Goal: Task Accomplishment & Management: Use online tool/utility

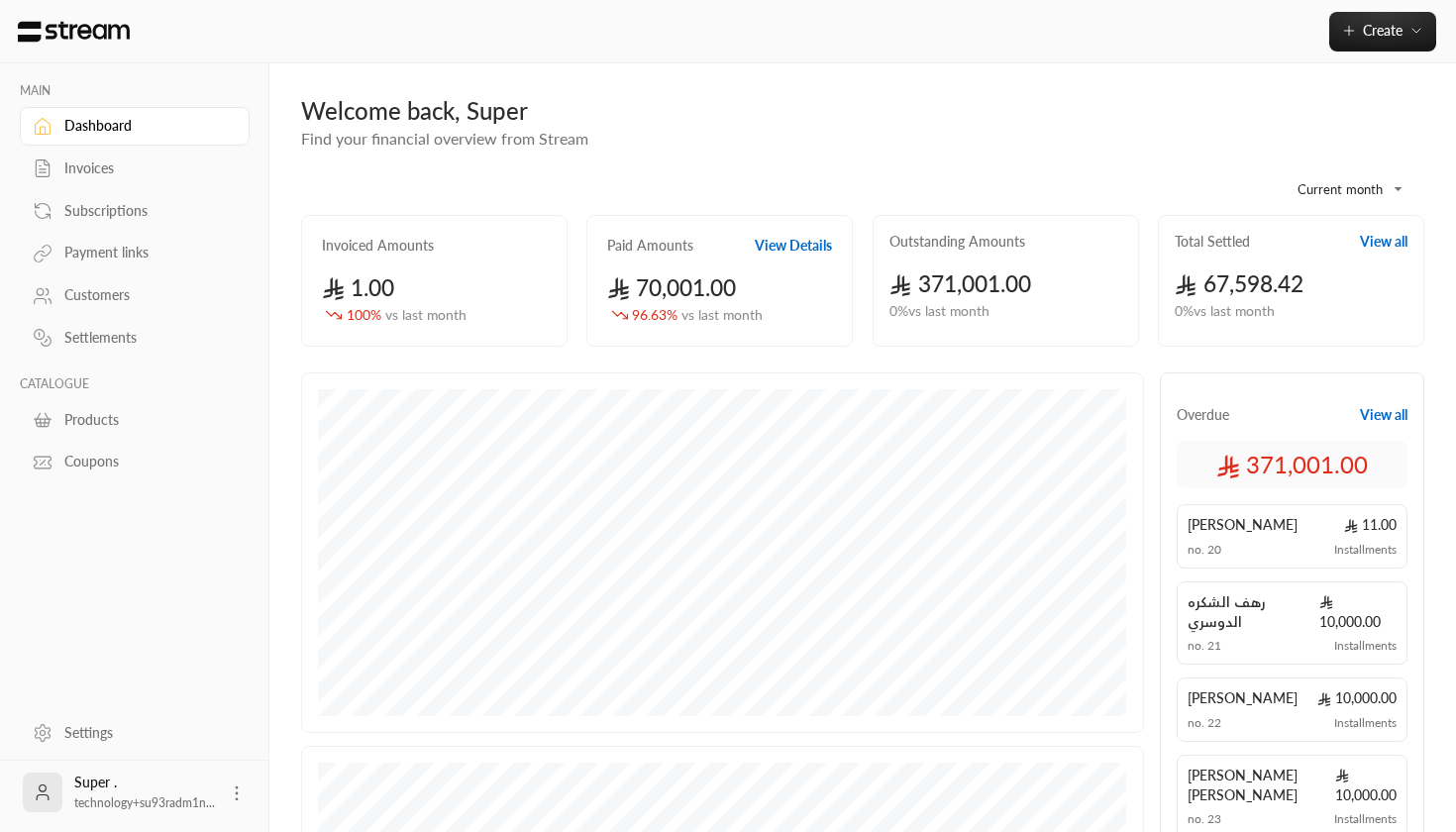
click at [1337, 181] on body "**********" at bounding box center [728, 416] width 1456 height 832
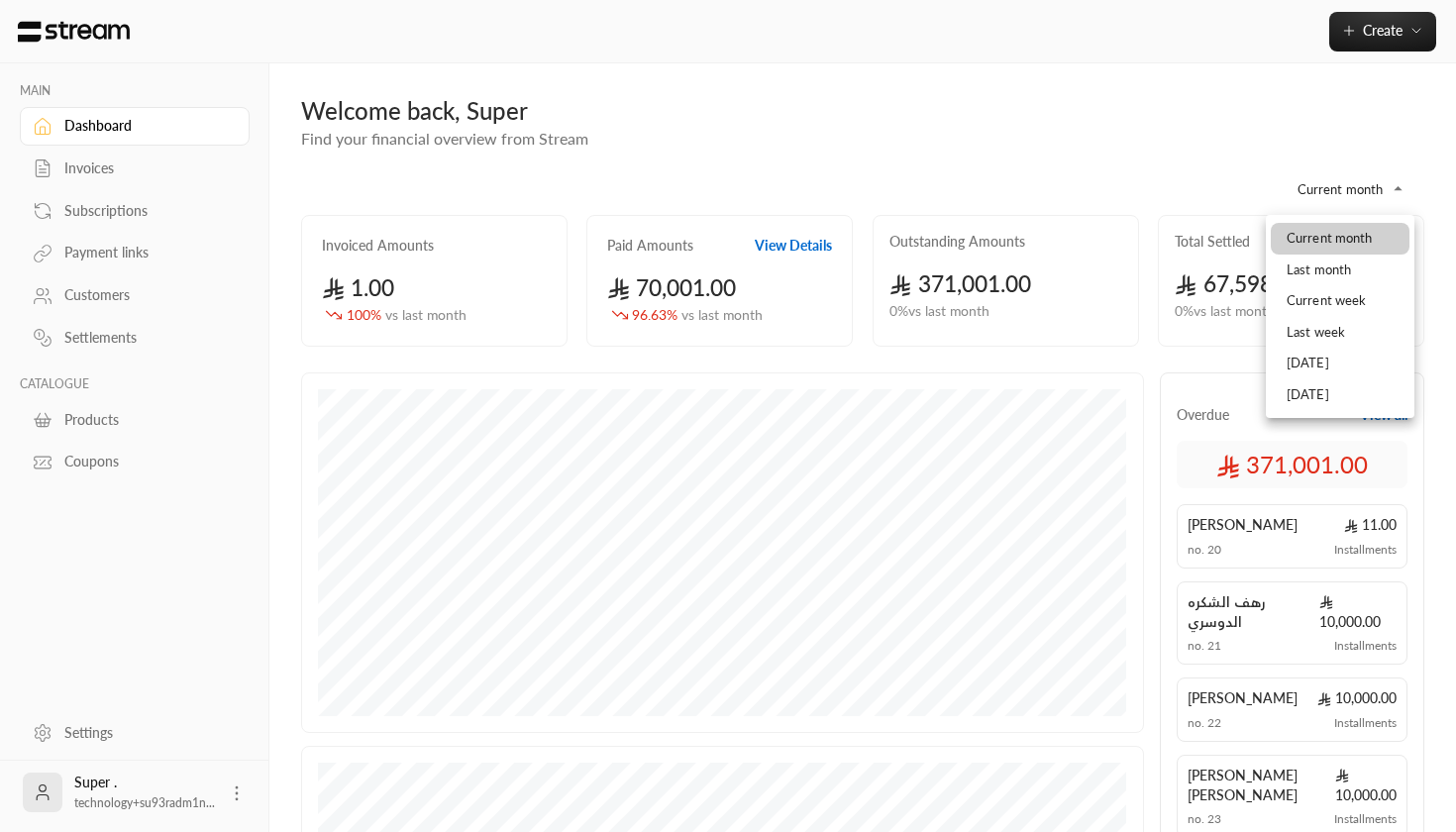
click at [792, 249] on div at bounding box center [728, 416] width 1456 height 832
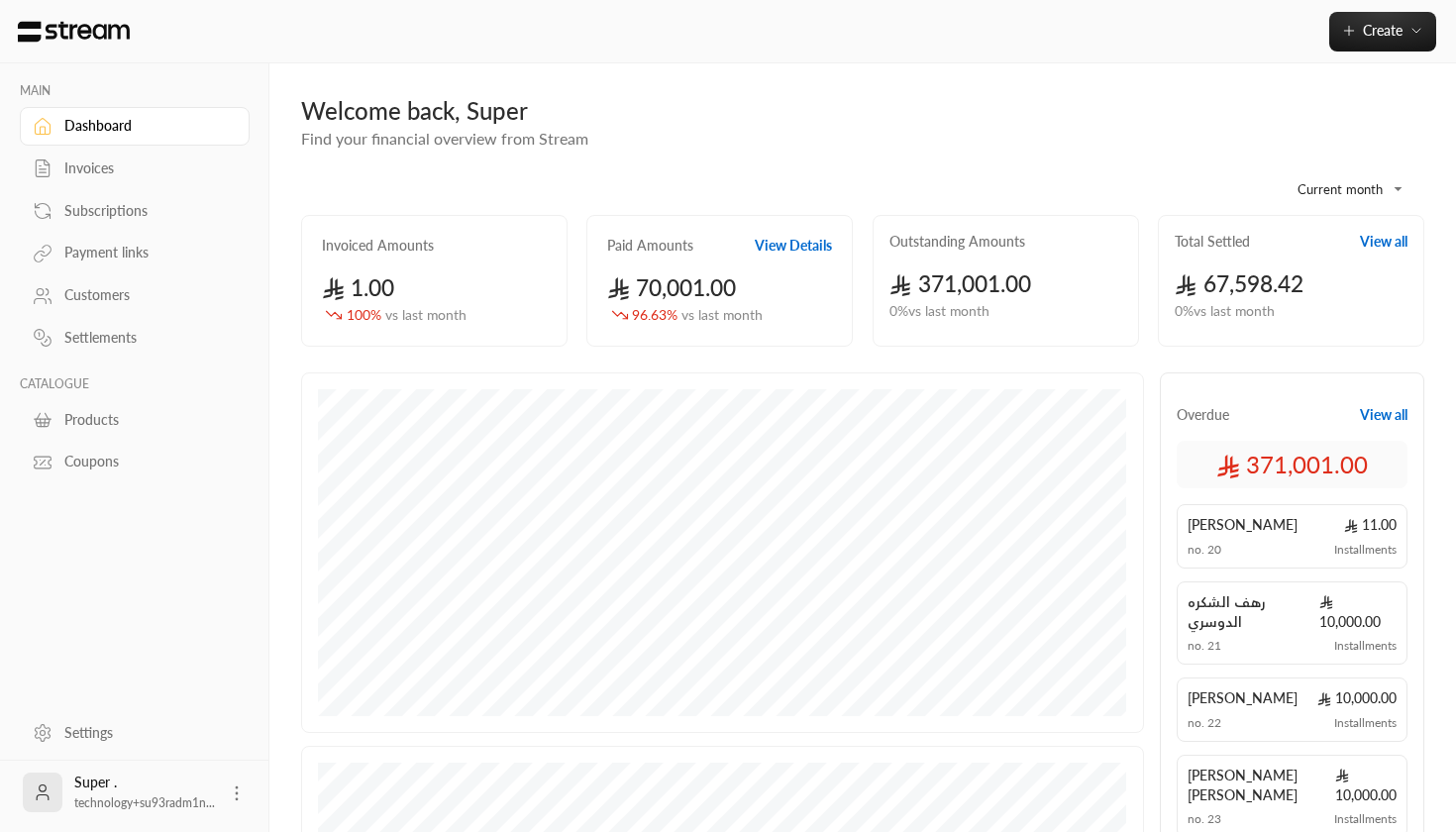
click at [792, 249] on div at bounding box center [728, 416] width 1456 height 832
click at [788, 240] on button "View Details" at bounding box center [793, 246] width 78 height 20
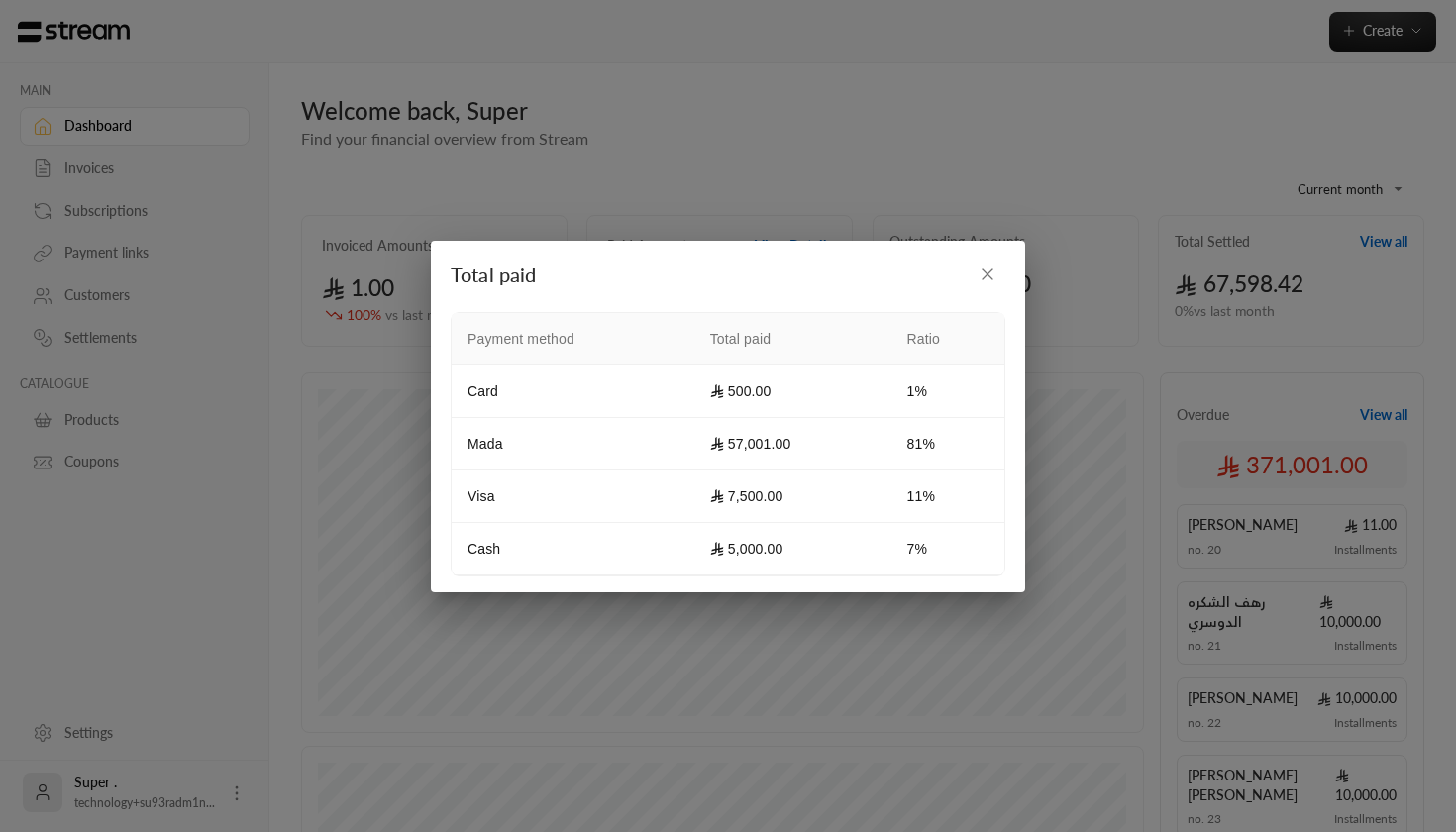
click at [996, 286] on button "button" at bounding box center [987, 275] width 36 height 36
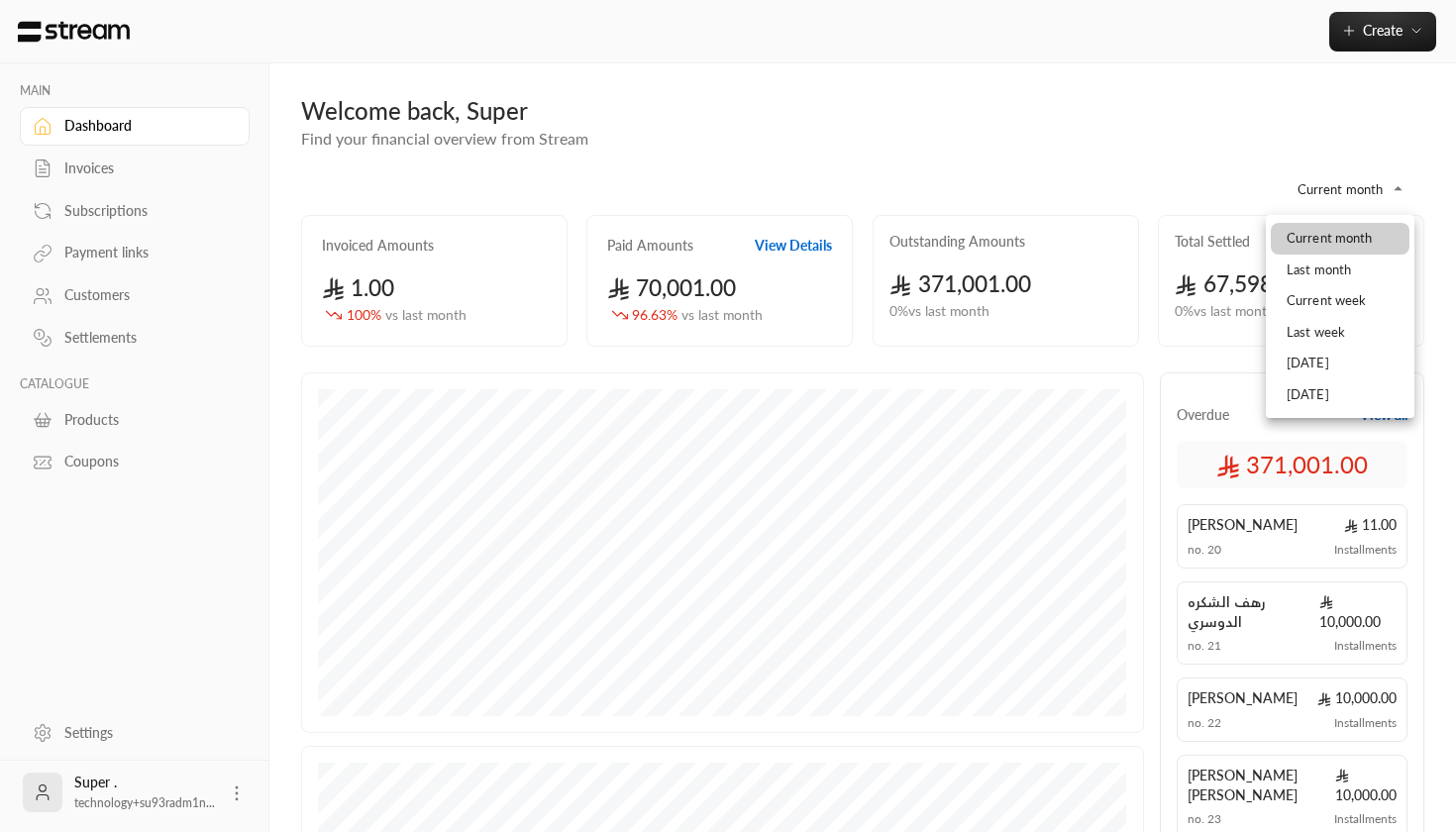
click at [1366, 182] on body "**********" at bounding box center [728, 416] width 1456 height 832
click at [1085, 158] on div at bounding box center [728, 416] width 1456 height 832
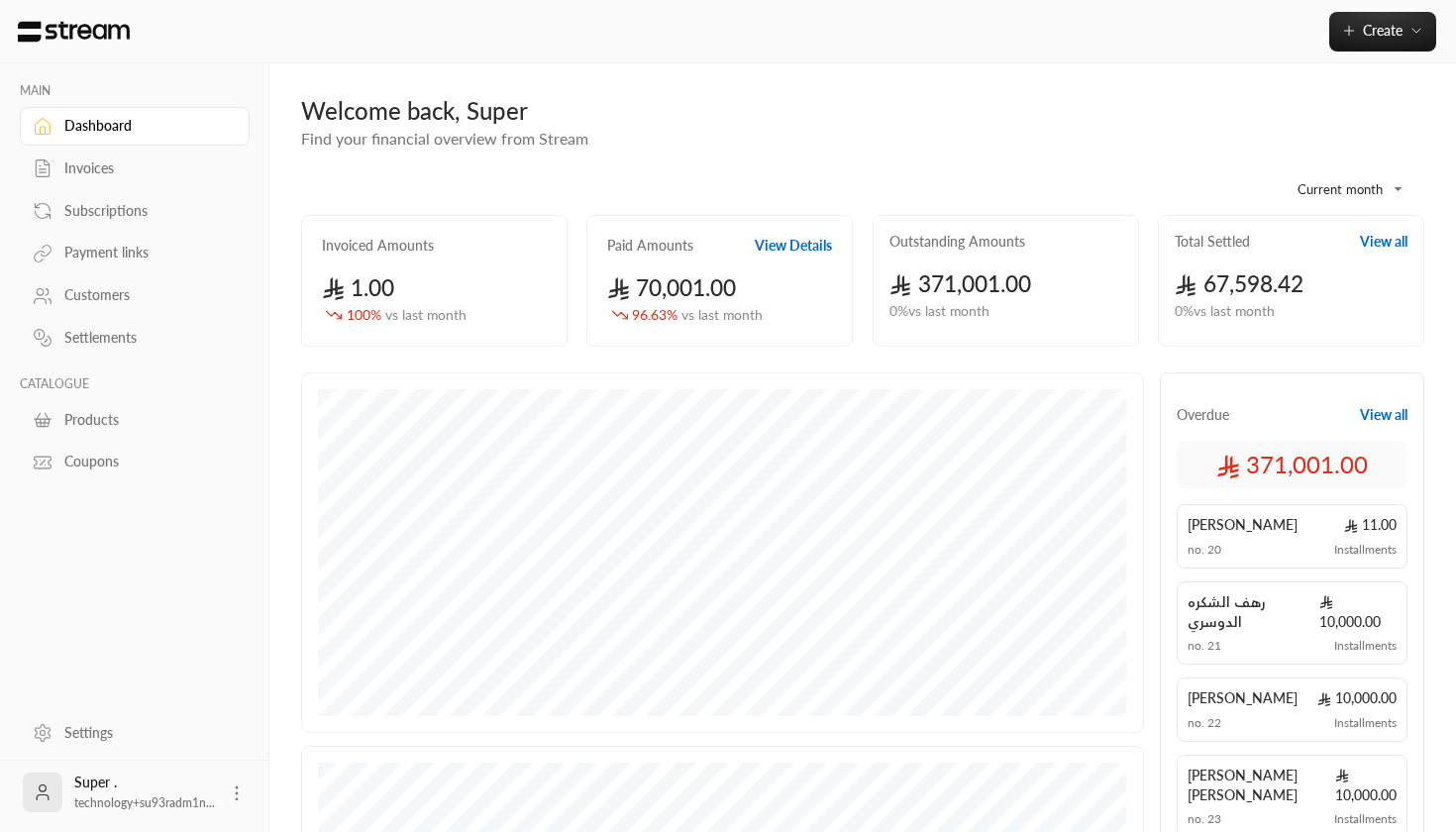
click at [96, 168] on div "Invoices" at bounding box center [144, 168] width 160 height 20
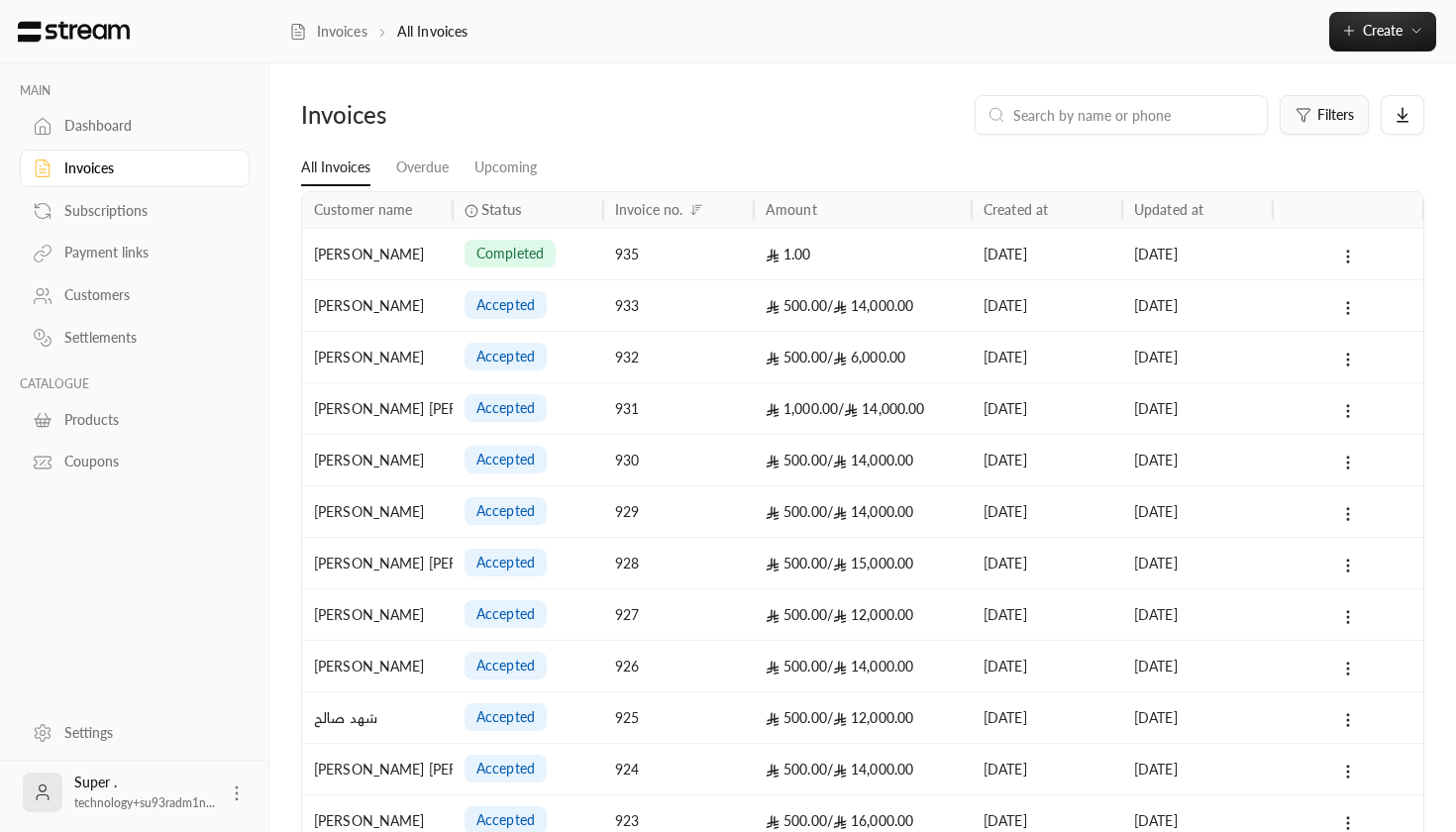
click at [1332, 124] on button "Filters" at bounding box center [1325, 115] width 90 height 40
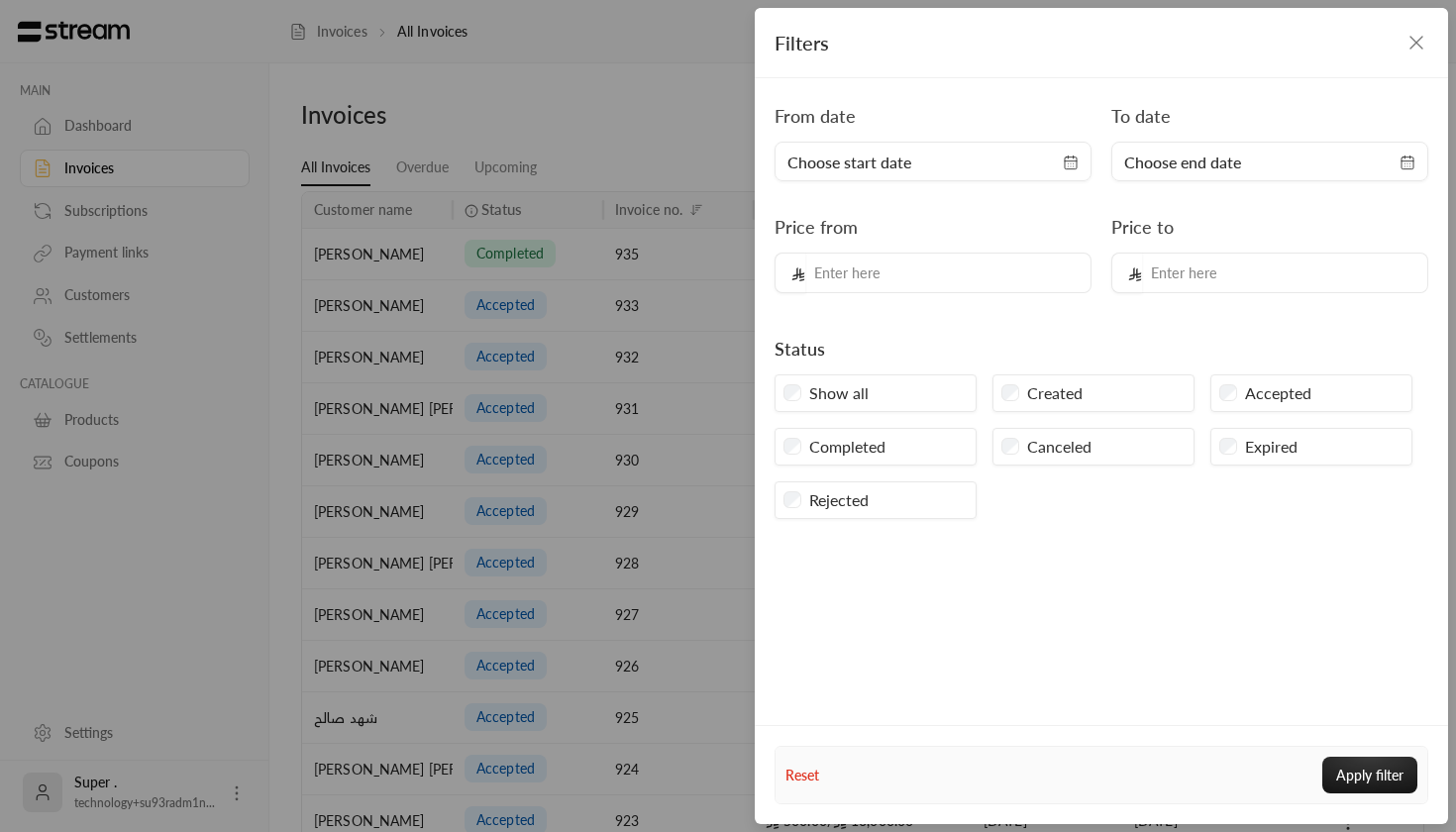
click at [994, 176] on div "Choose start date" at bounding box center [933, 161] width 316 height 40
click at [1067, 162] on icon "button" at bounding box center [1071, 162] width 16 height 16
click at [1418, 40] on icon "button" at bounding box center [1416, 43] width 24 height 24
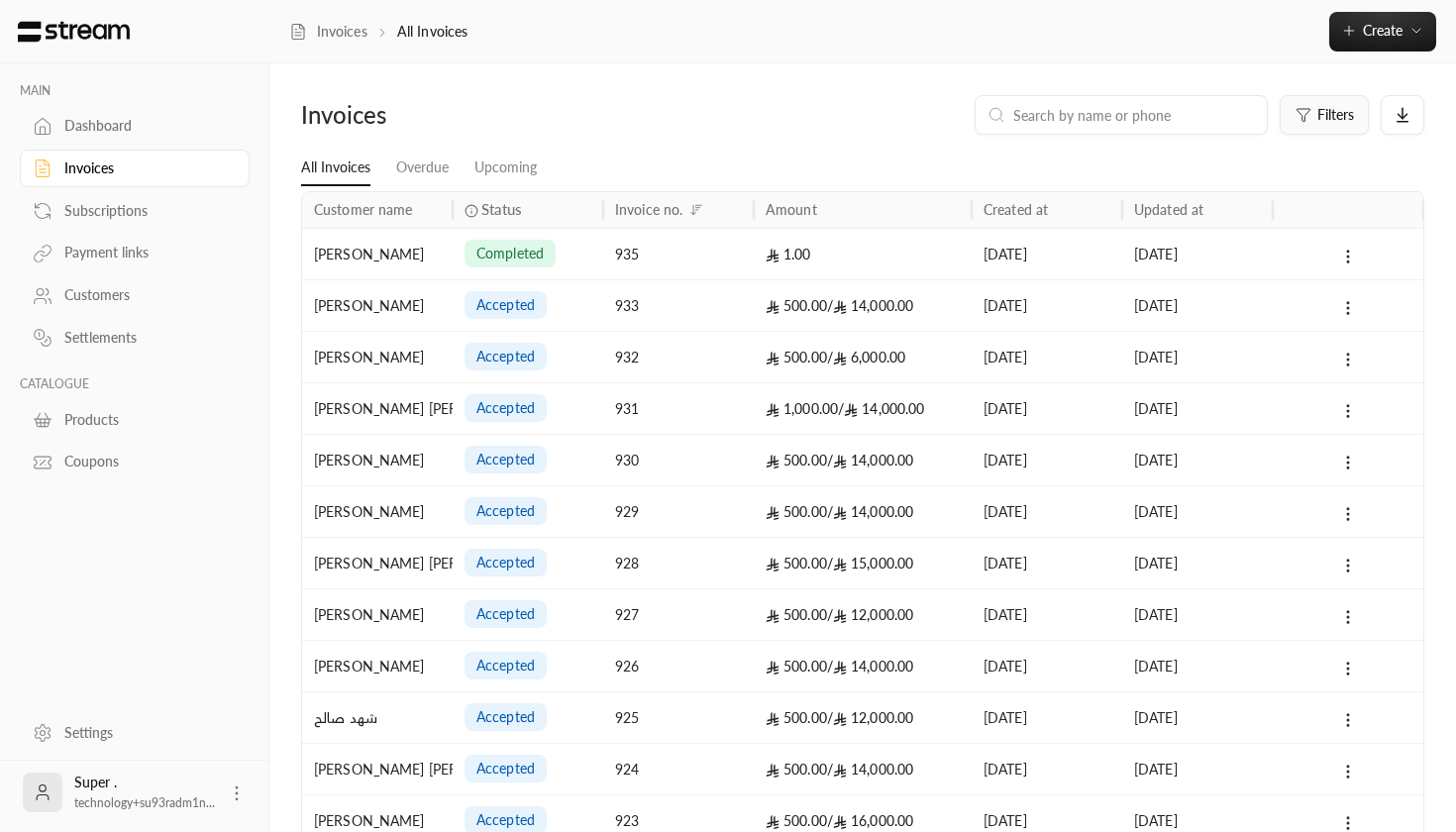
click at [1327, 102] on button "Filters" at bounding box center [1325, 115] width 90 height 40
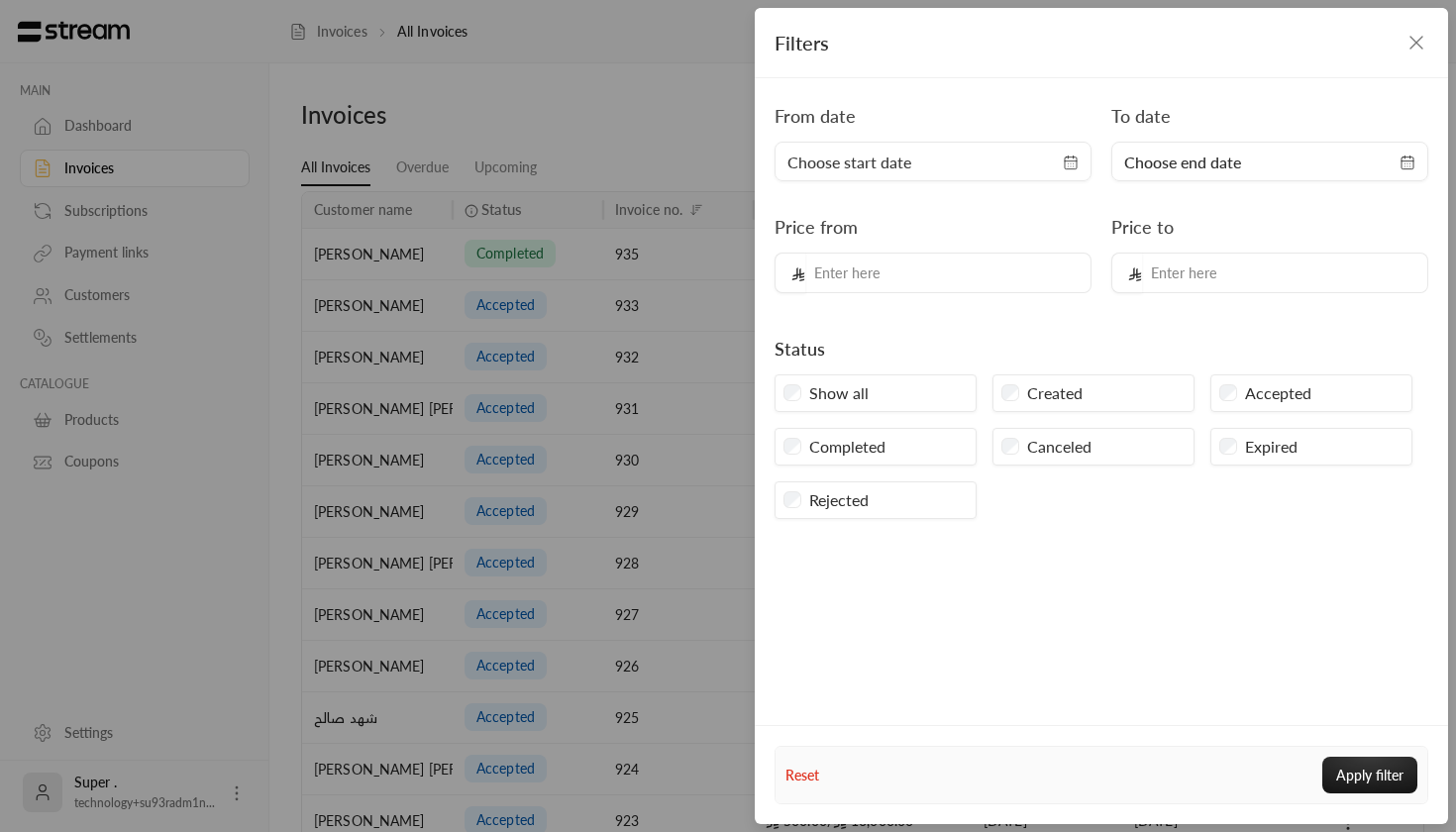
click at [1047, 168] on span "Choose start date" at bounding box center [933, 162] width 292 height 24
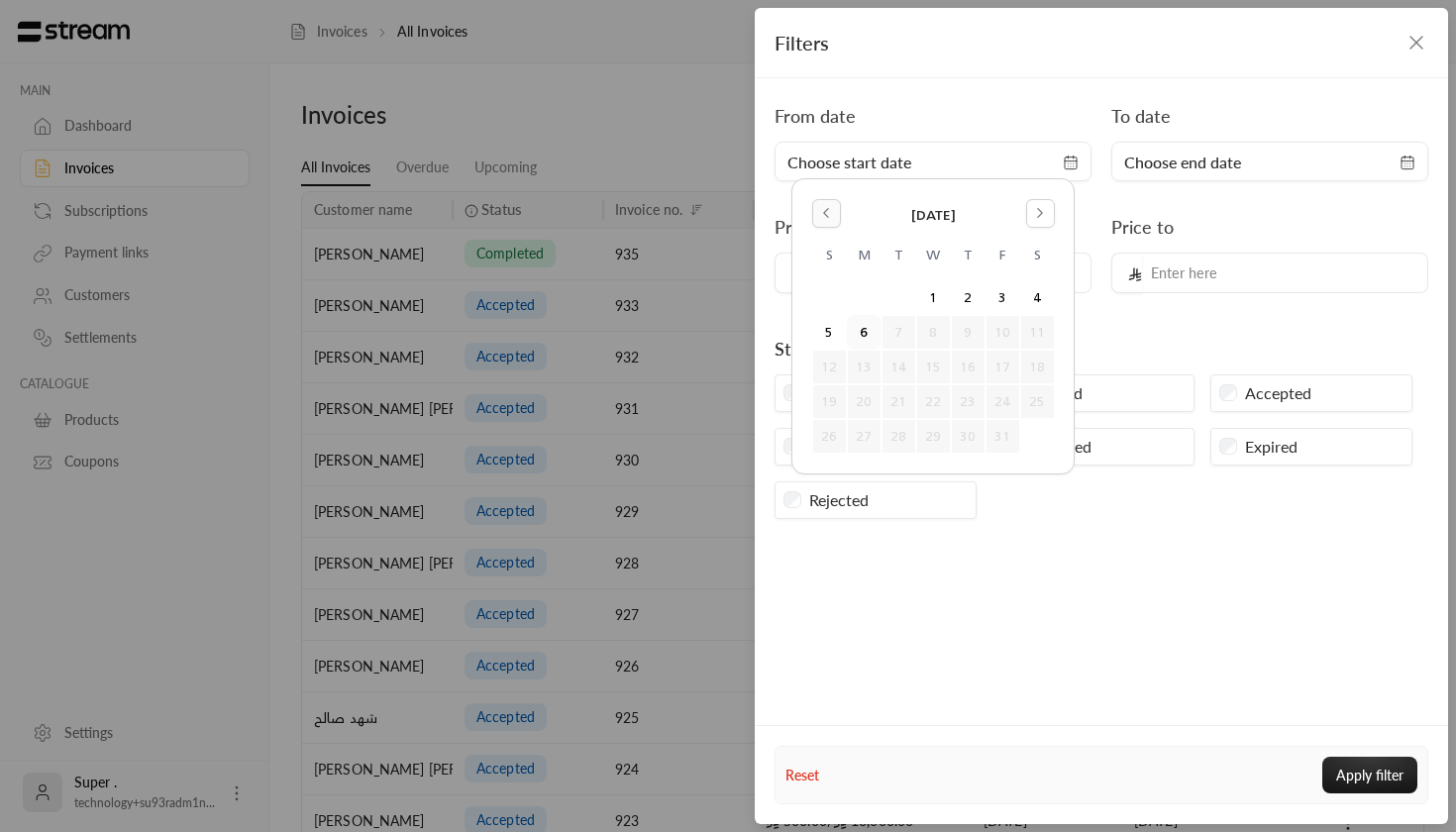
click at [824, 212] on icon "Go to the Previous Month" at bounding box center [826, 213] width 14 height 14
click at [1036, 208] on icon "Go to the Next Month" at bounding box center [1040, 213] width 14 height 14
click at [815, 229] on div "[DATE]" at bounding box center [934, 216] width 243 height 34
click at [840, 199] on div "[DATE]" at bounding box center [934, 216] width 243 height 34
click at [822, 217] on icon "Go to the Previous Month" at bounding box center [826, 213] width 14 height 14
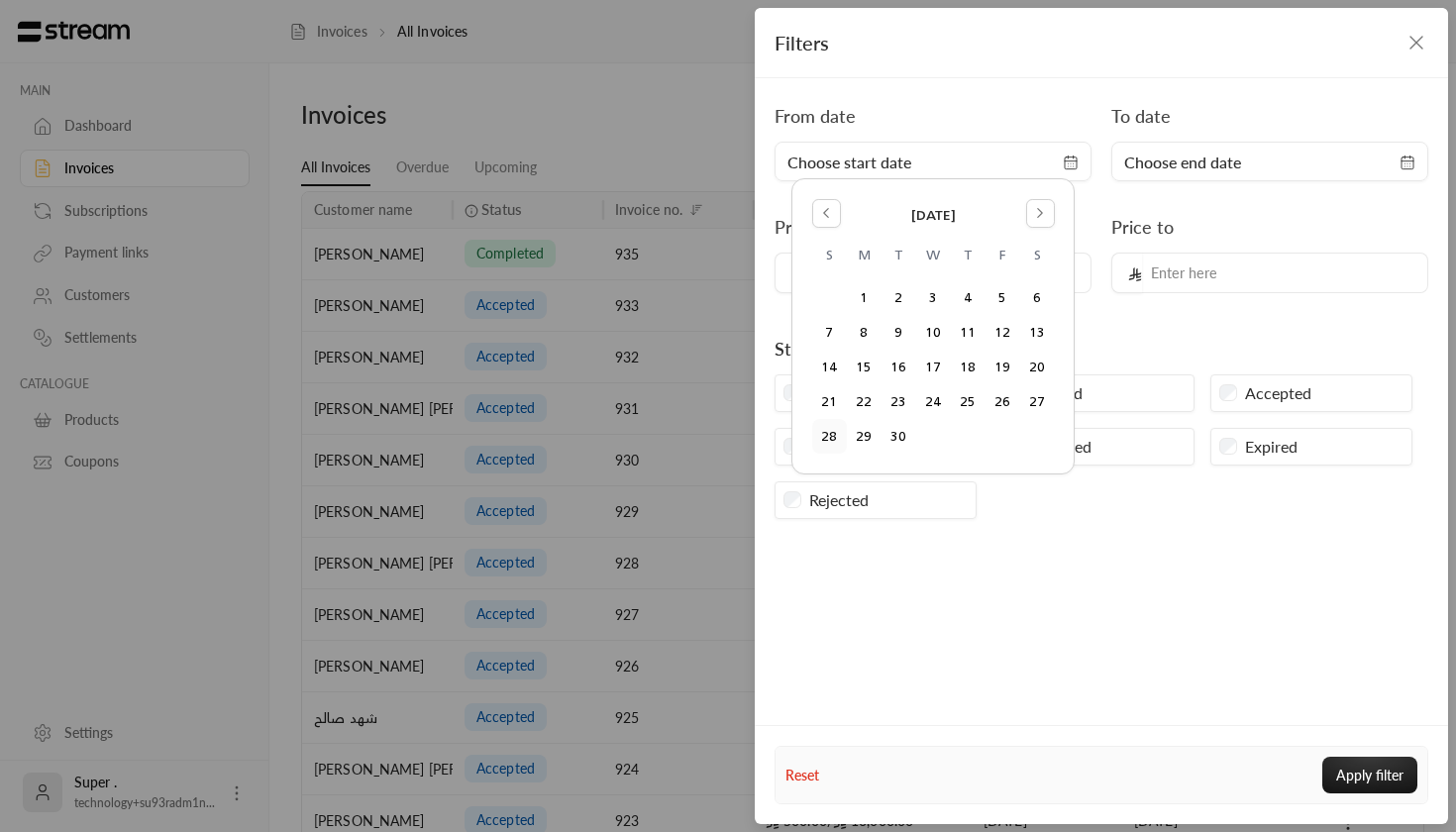
click at [833, 435] on button "28" at bounding box center [829, 436] width 33 height 33
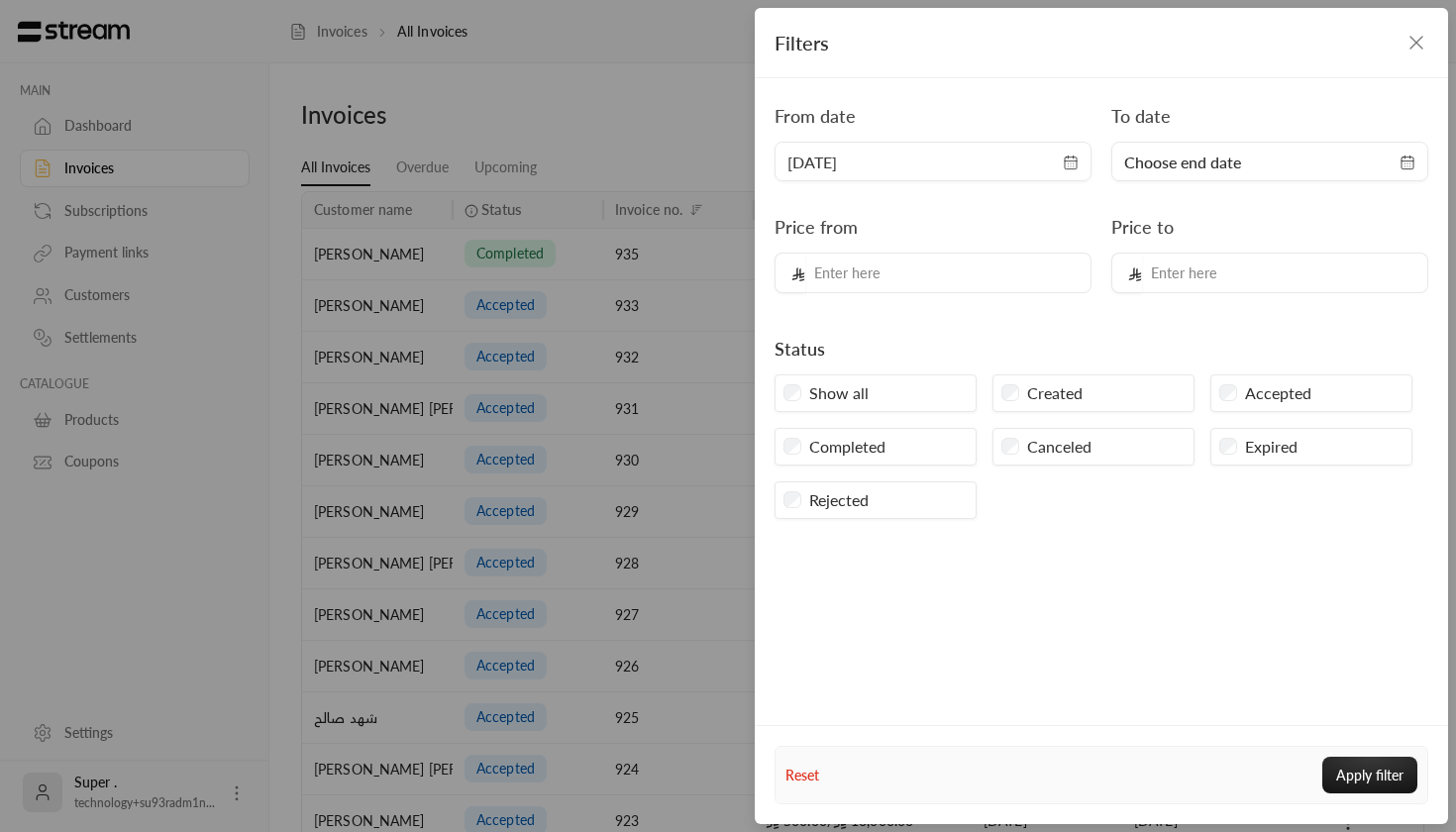
click at [1062, 163] on span "[DATE]" at bounding box center [933, 162] width 292 height 24
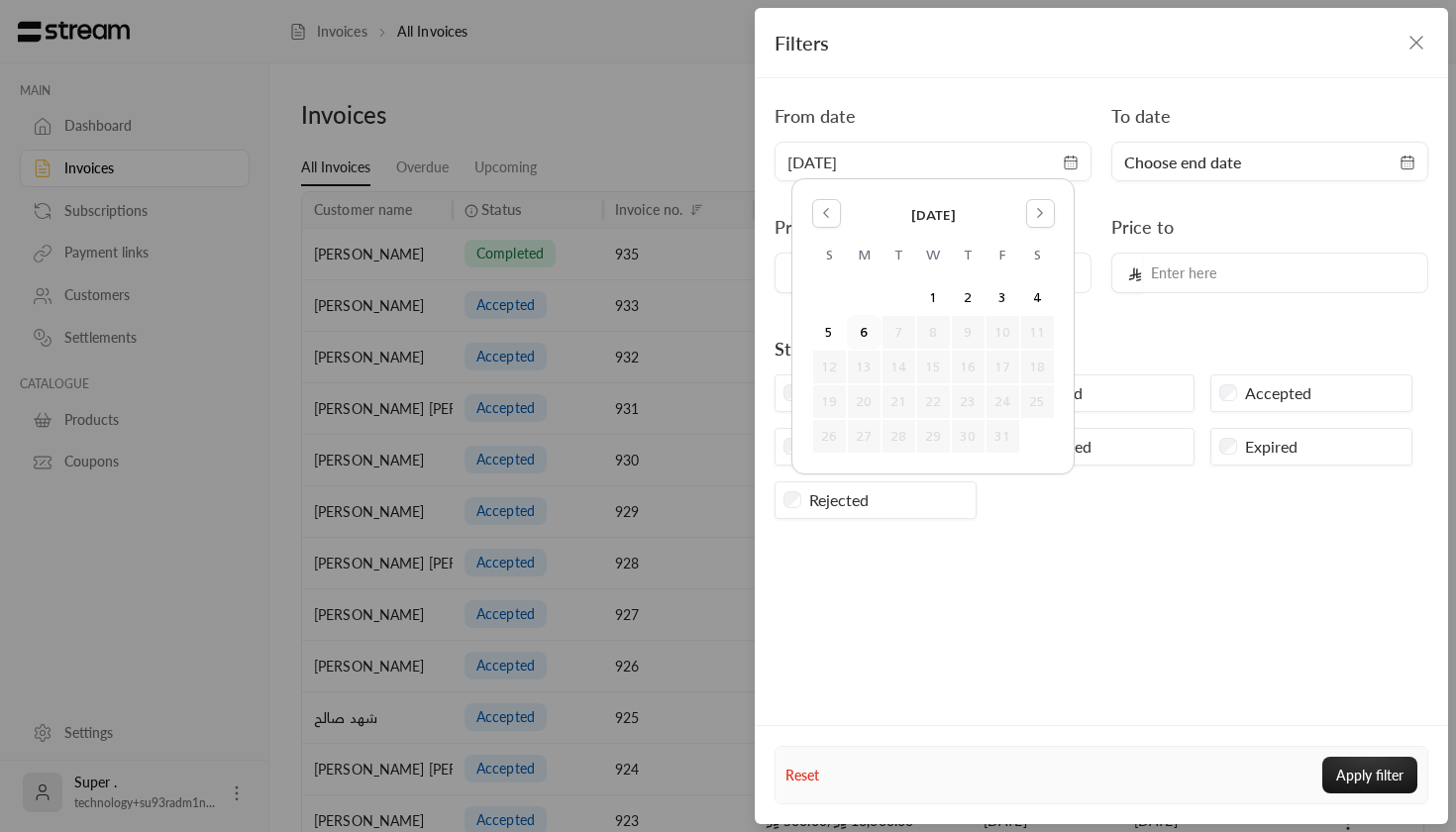
click at [1062, 163] on span "[DATE]" at bounding box center [933, 162] width 292 height 24
click at [1400, 149] on div "Choose end date" at bounding box center [1269, 161] width 316 height 40
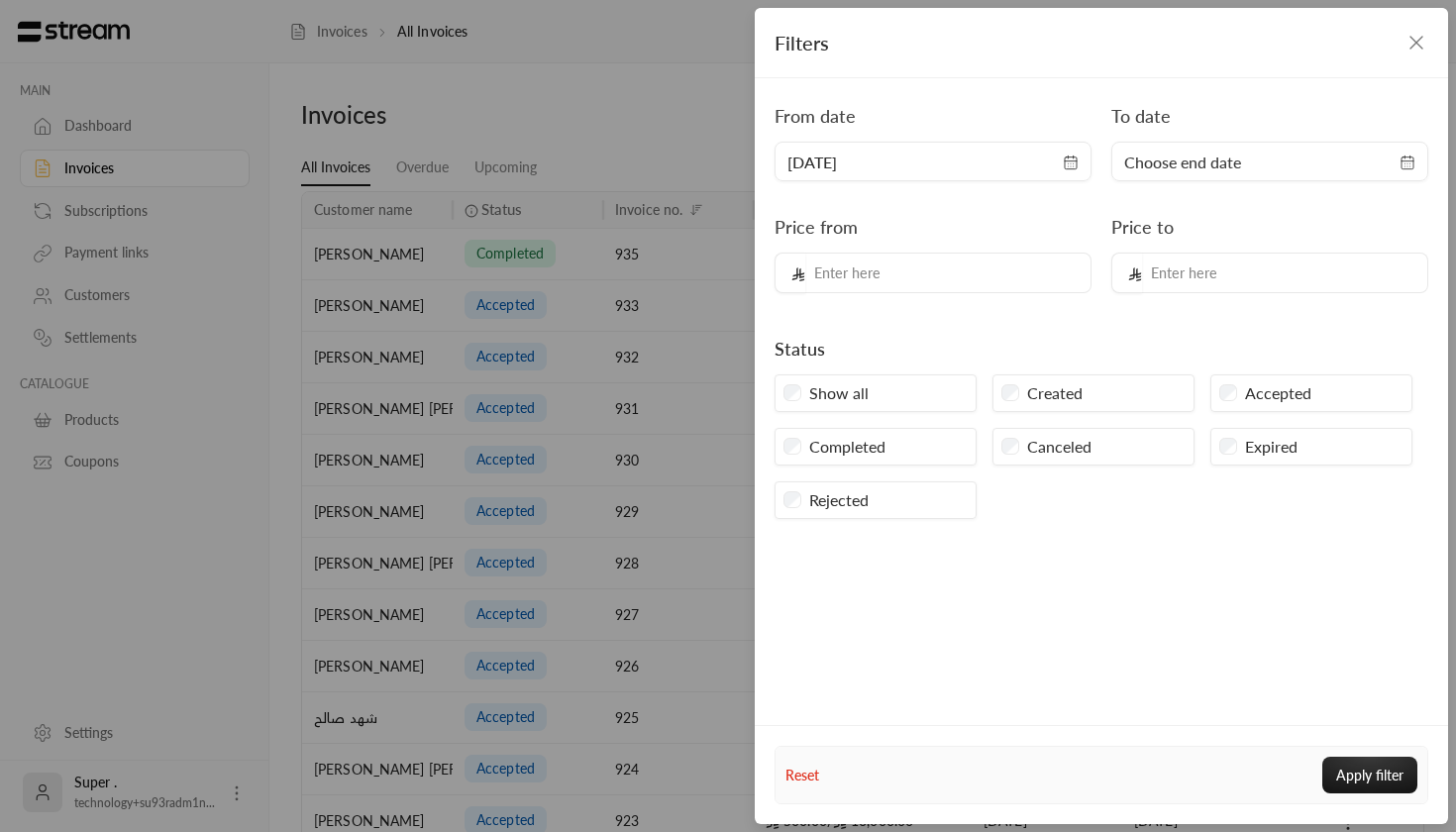
click at [1409, 168] on icon "button" at bounding box center [1407, 162] width 16 height 16
click at [1207, 328] on button "6" at bounding box center [1200, 331] width 33 height 33
click at [1330, 769] on button "Apply filter" at bounding box center [1369, 774] width 96 height 37
